Goal: Information Seeking & Learning: Learn about a topic

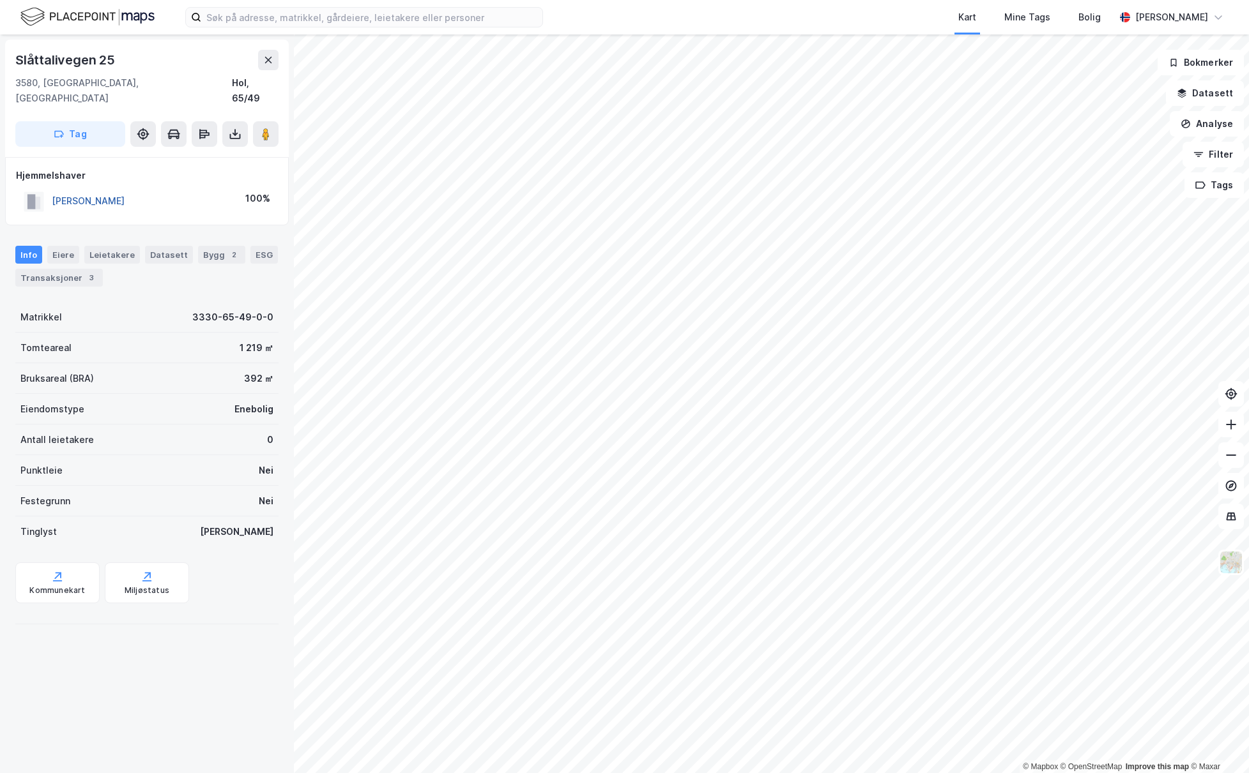
click at [0, 0] on button "SANDAL FRODE" at bounding box center [0, 0] width 0 height 0
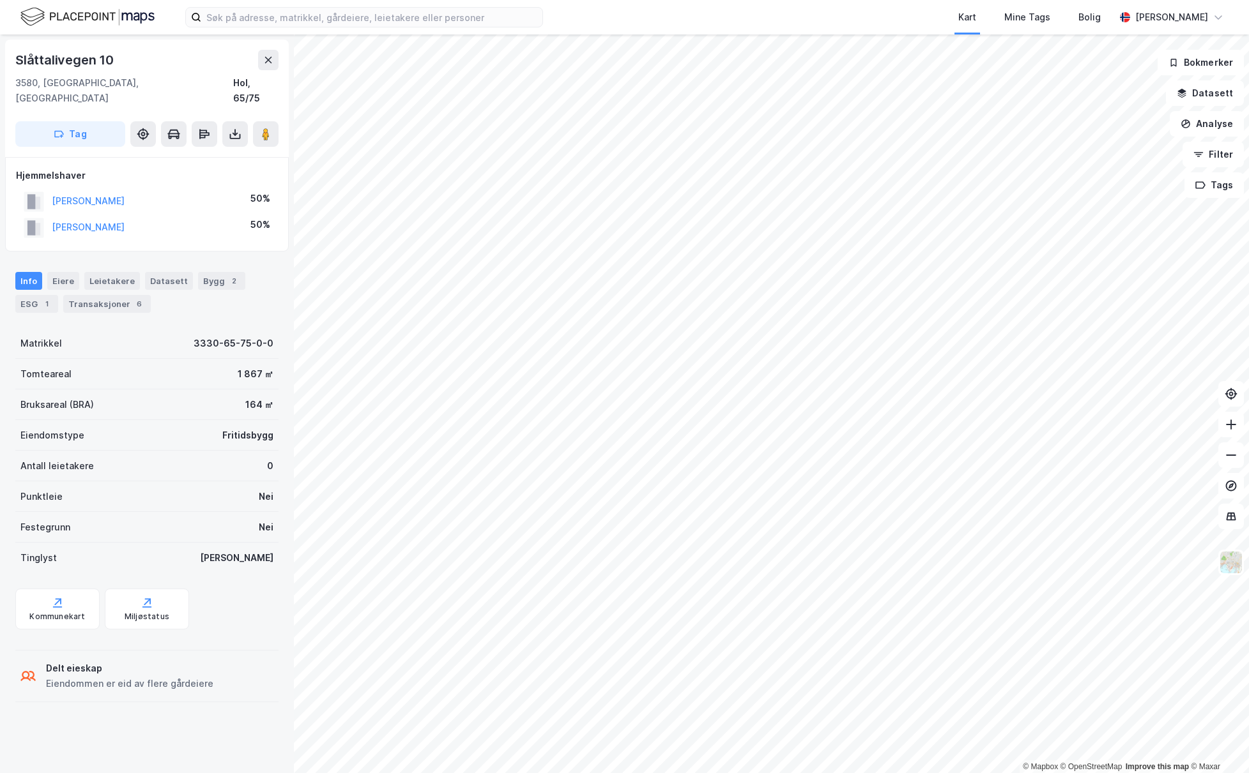
click at [180, 660] on div "© Mapbox © OpenStreetMap Improve this map © Maxar Slåttalivegen 10 3580, Geilo,…" at bounding box center [624, 403] width 1249 height 739
click at [637, 26] on div "Kart Mine Tags Bolig Kristian Ruud-Nesheim © Mapbox © OpenStreetMap Improve thi…" at bounding box center [624, 386] width 1249 height 773
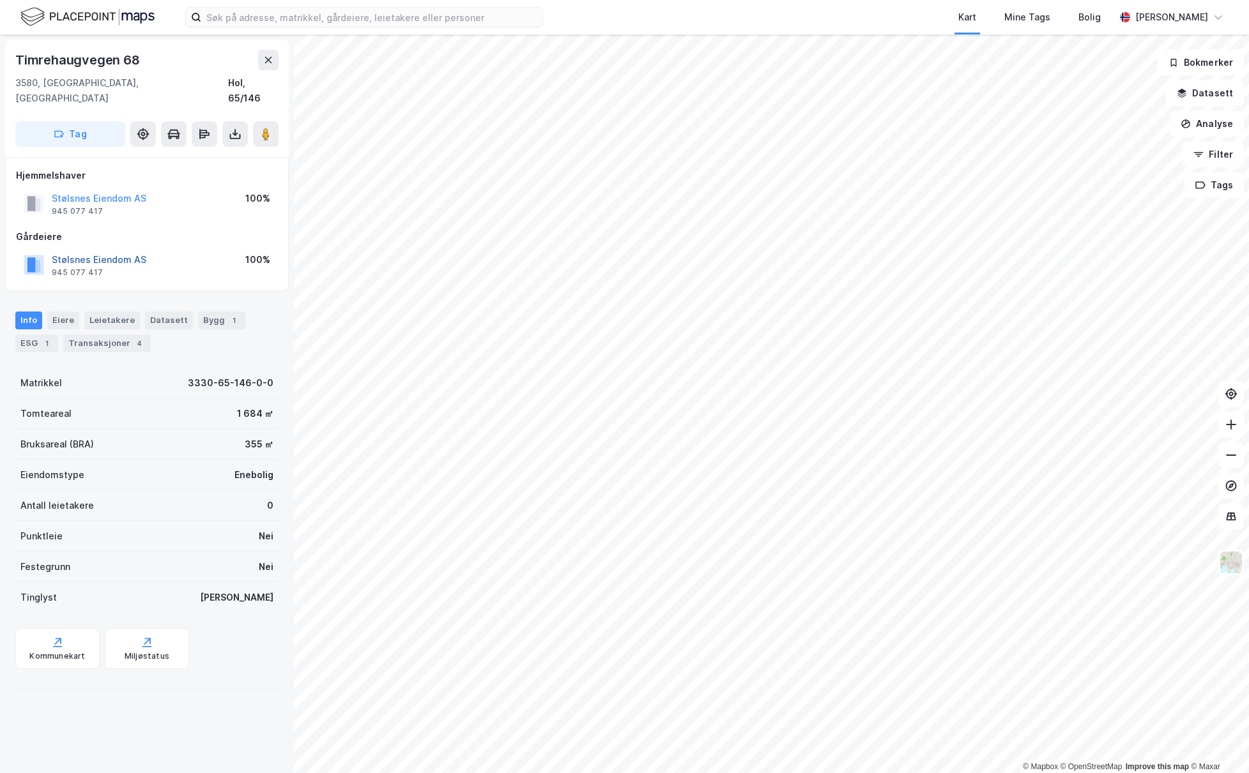
click at [0, 0] on button "Stølsnes Eiendom AS" at bounding box center [0, 0] width 0 height 0
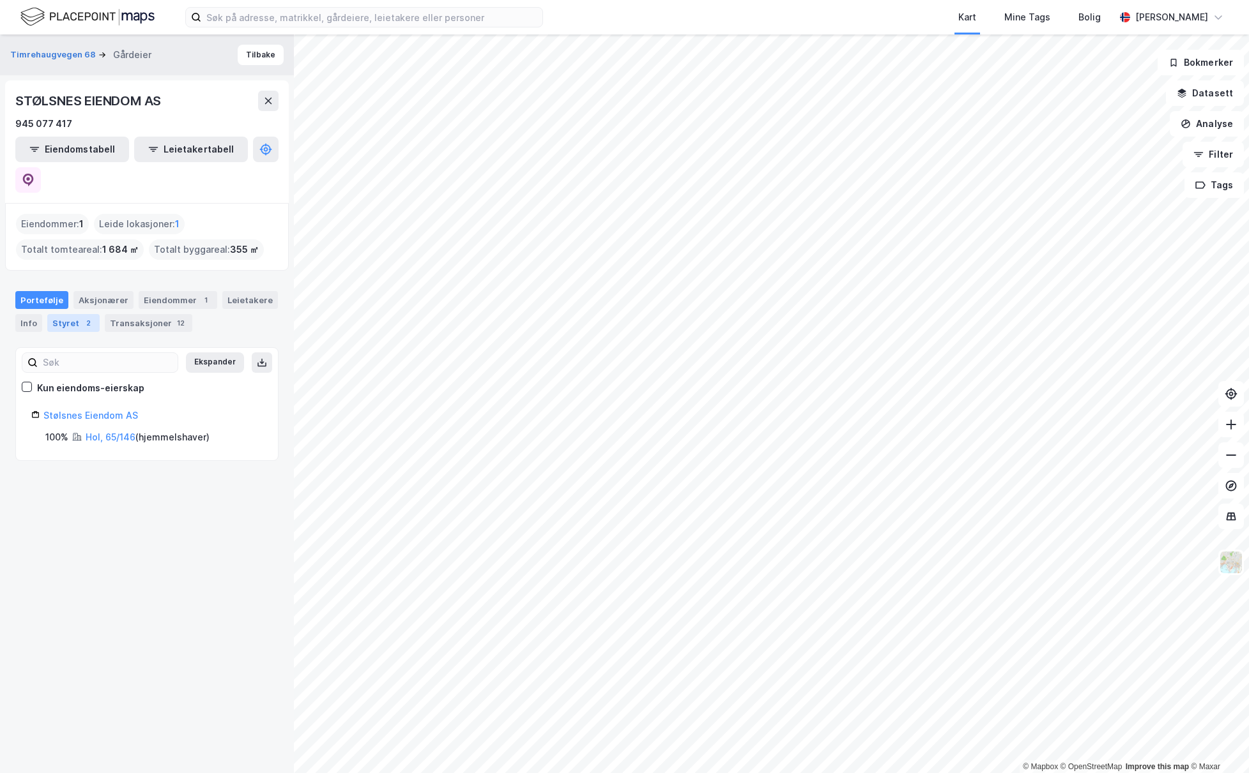
click at [78, 314] on div "Styret 2" at bounding box center [73, 323] width 52 height 18
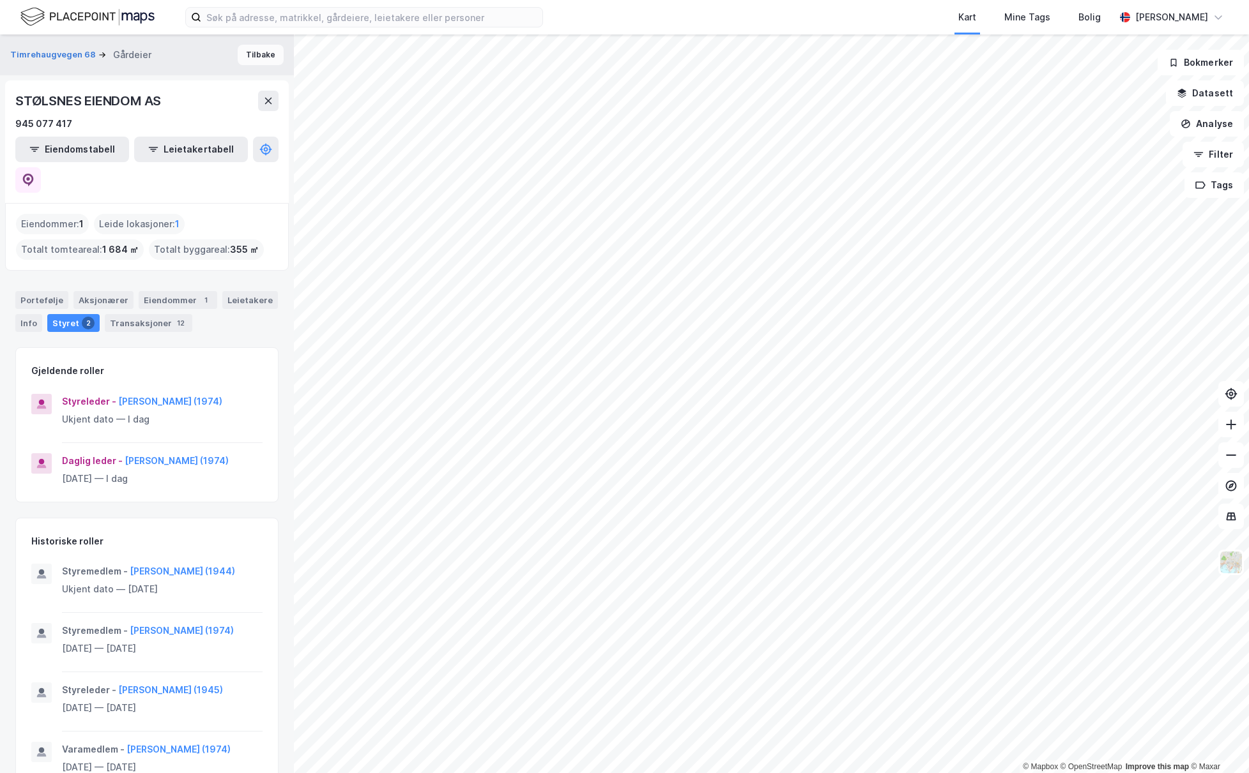
click at [250, 59] on button "Tilbake" at bounding box center [261, 55] width 46 height 20
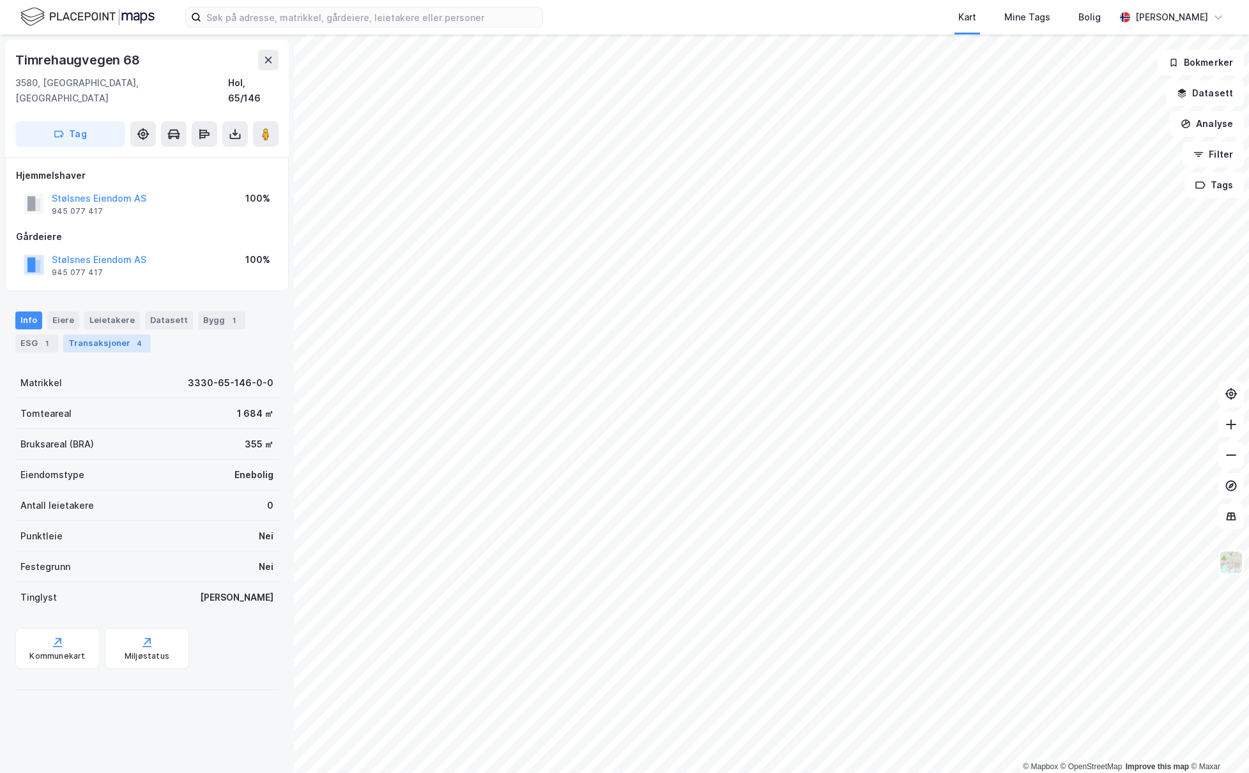
click at [79, 335] on div "Transaksjoner 4" at bounding box center [106, 344] width 87 height 18
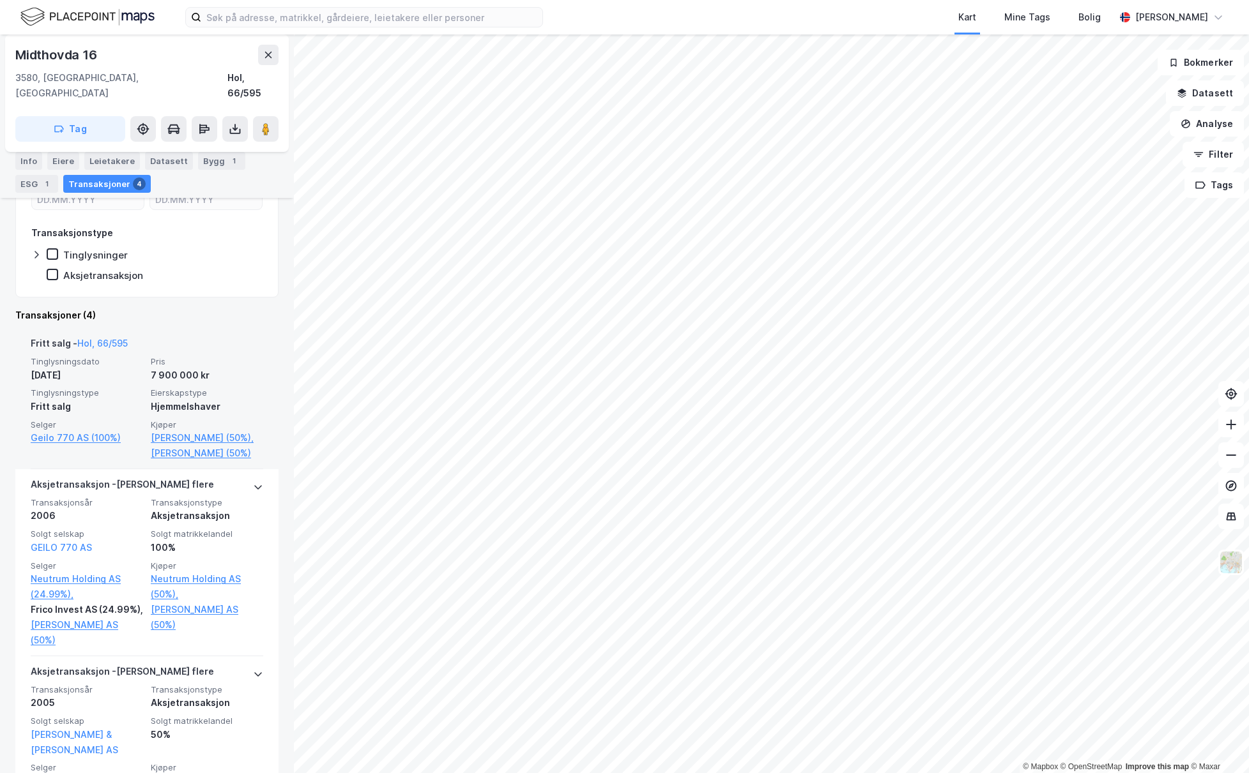
scroll to position [227, 0]
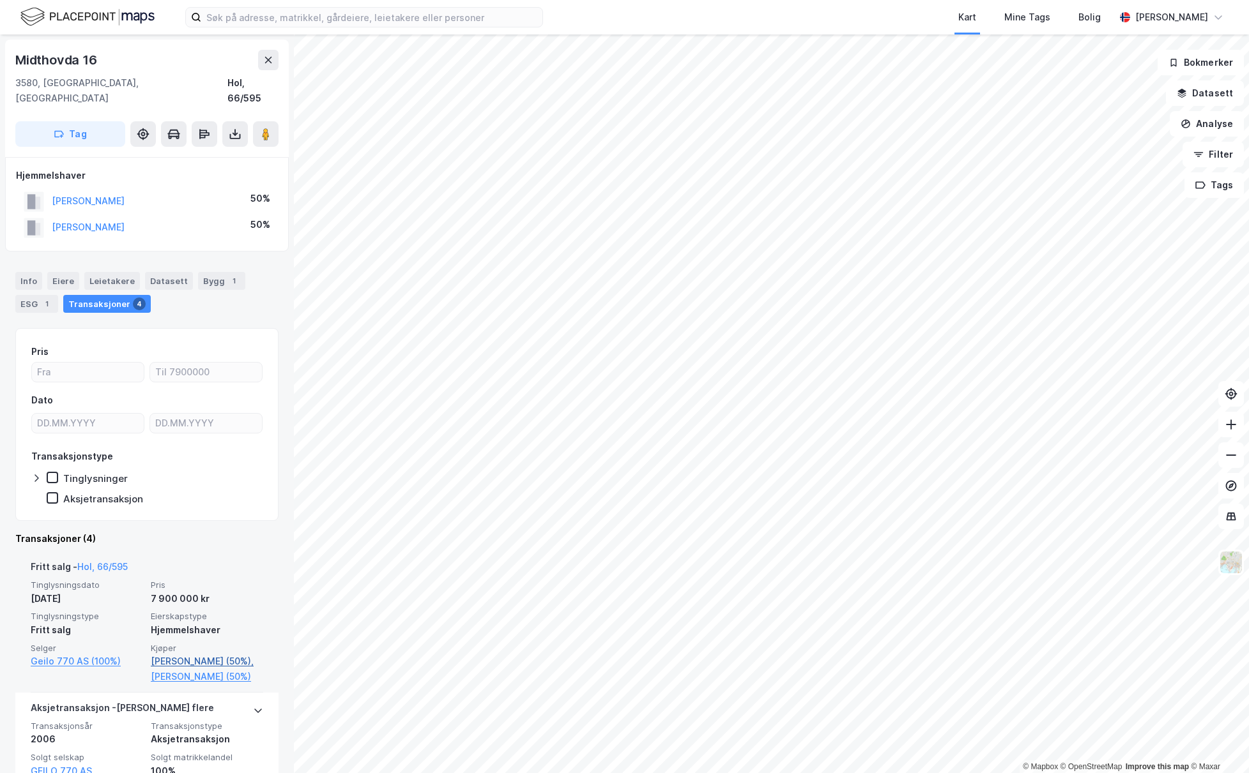
click at [179, 654] on link "Aadland Hallstein (50%)," at bounding box center [207, 661] width 112 height 15
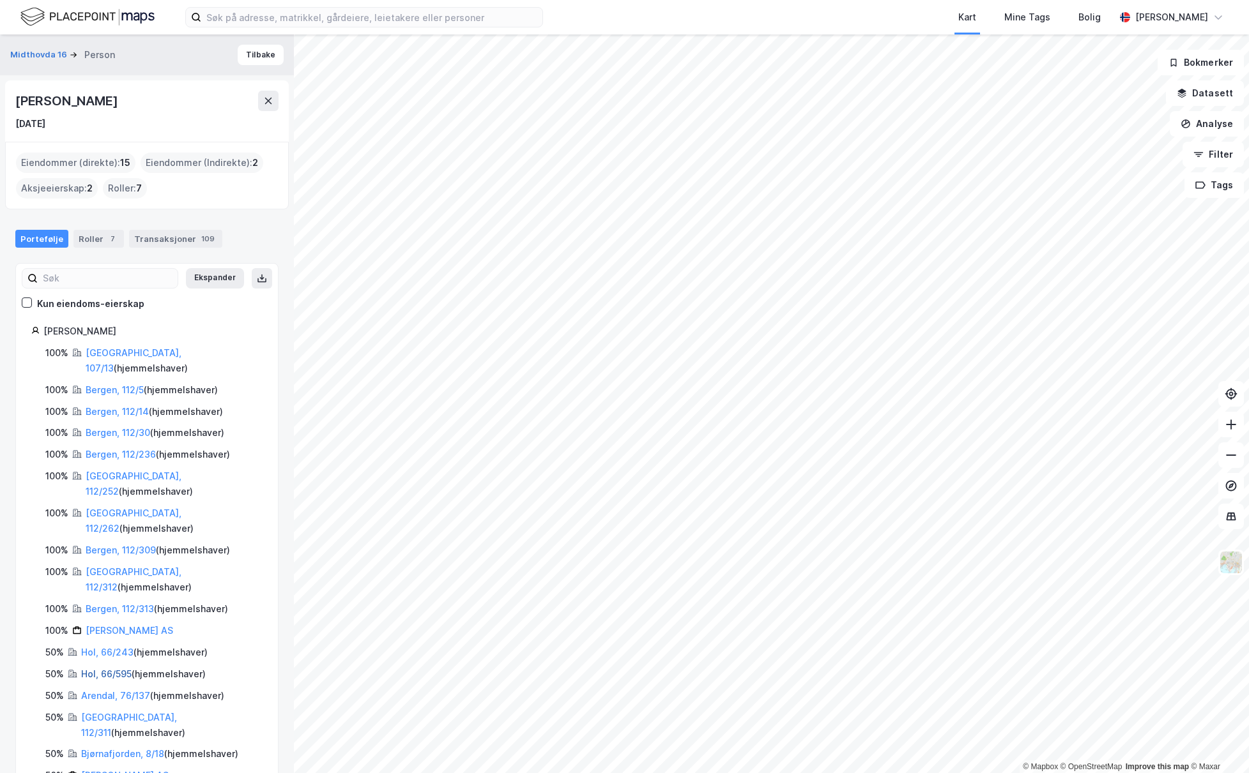
click at [98, 669] on link "Hol, 66/595" at bounding box center [106, 674] width 50 height 11
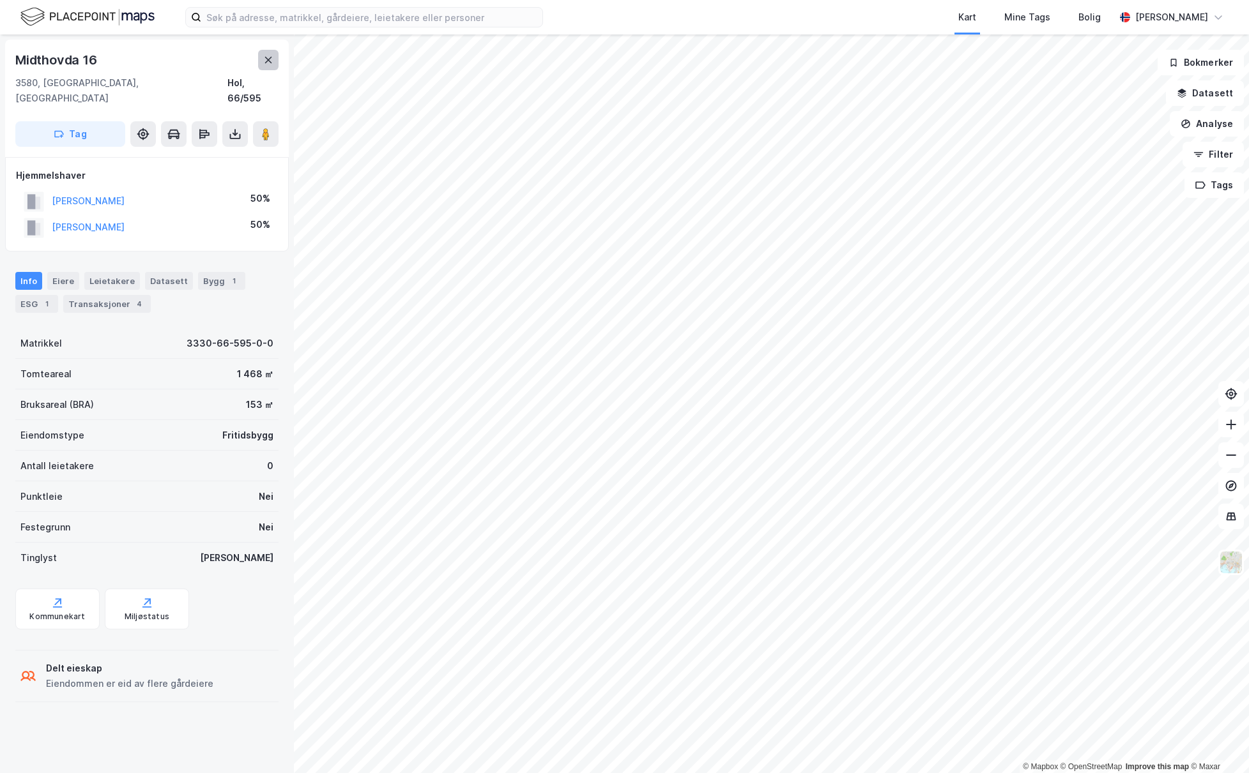
click at [261, 66] on button at bounding box center [268, 60] width 20 height 20
click at [0, 0] on button "AADLAND HALLSTEIN" at bounding box center [0, 0] width 0 height 0
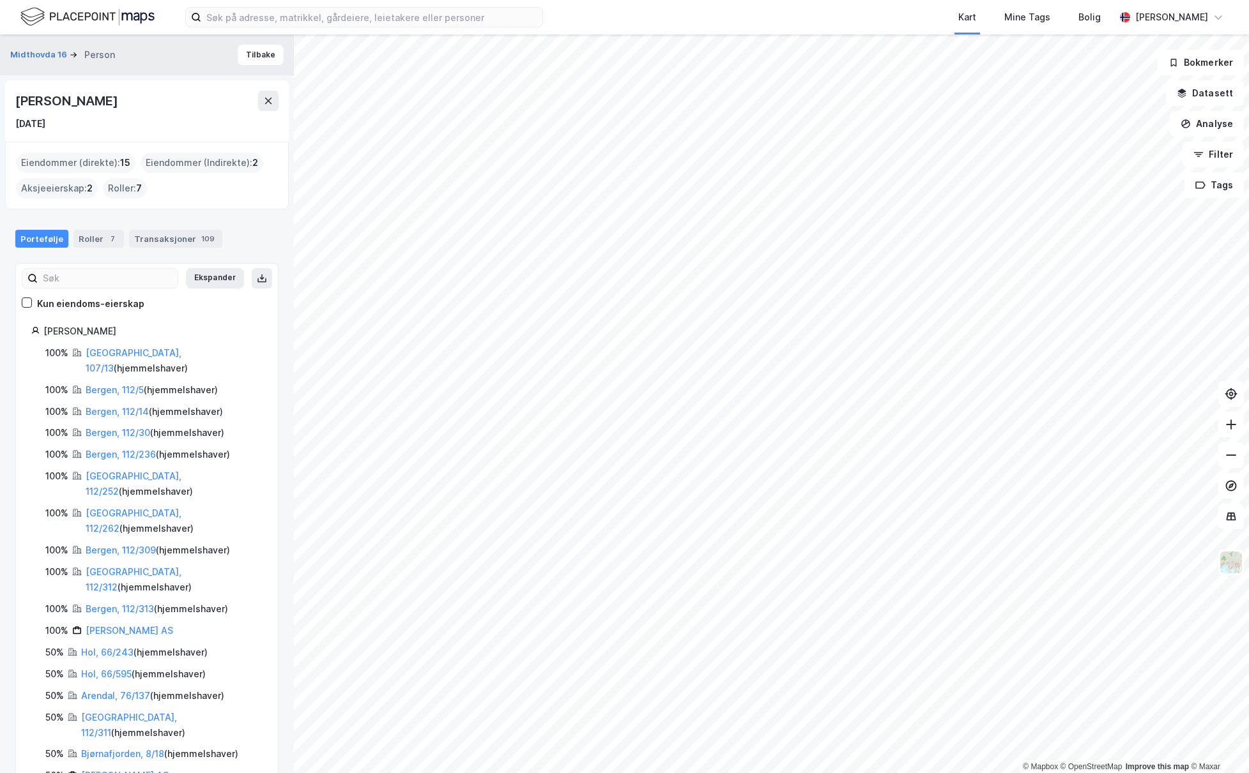
scroll to position [9, 0]
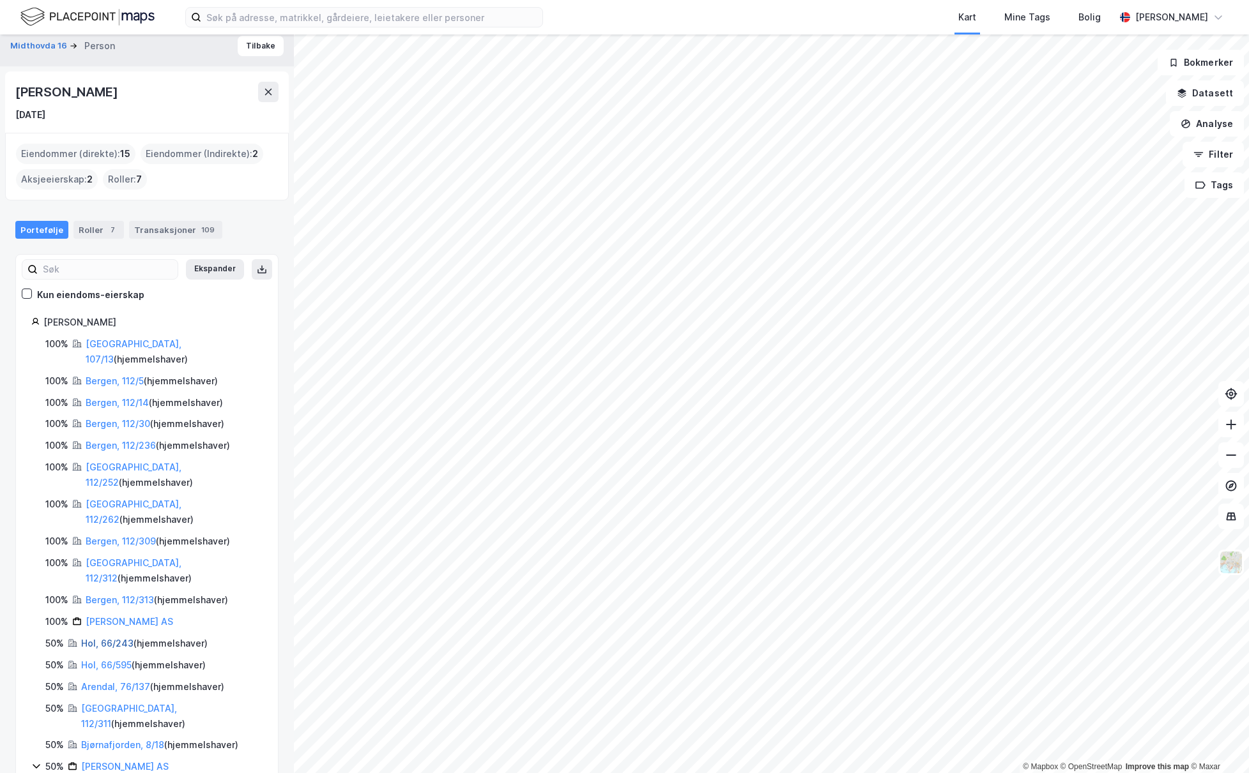
click at [112, 638] on link "Hol, 66/243" at bounding box center [107, 643] width 52 height 11
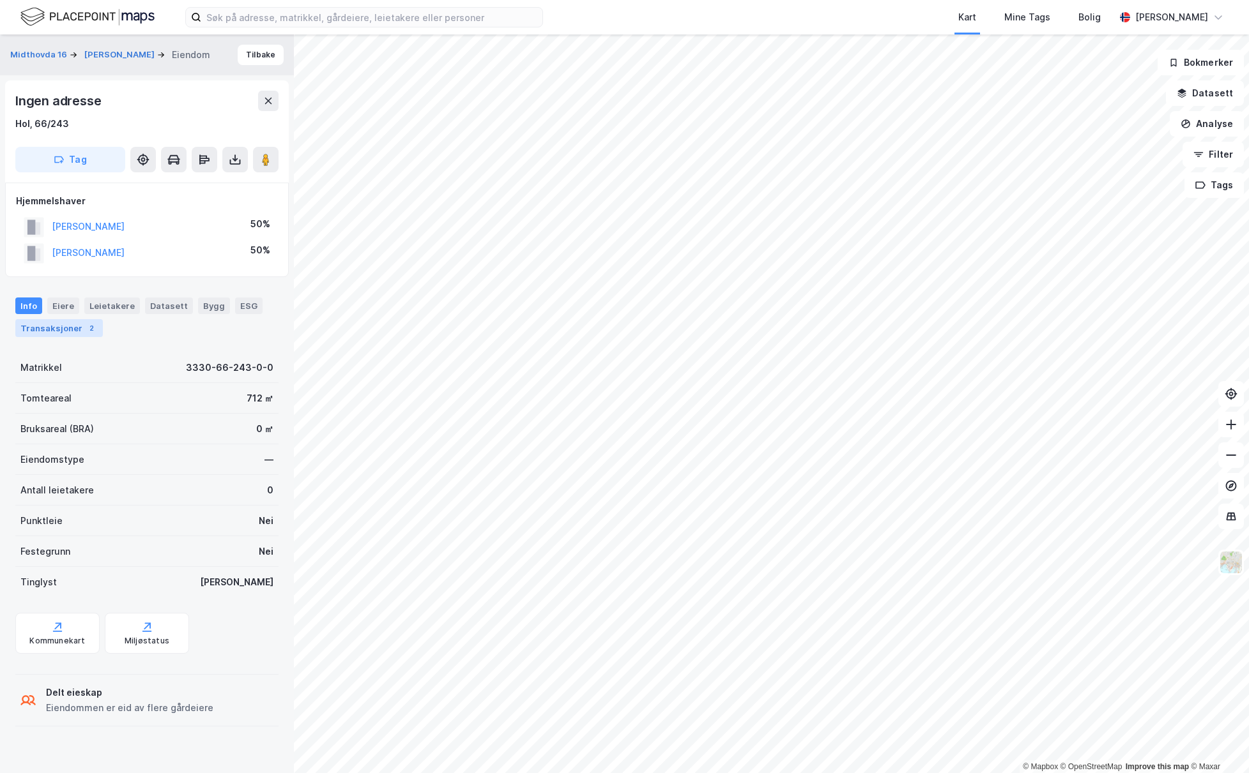
click at [74, 328] on div "Transaksjoner 2" at bounding box center [58, 328] width 87 height 18
